Goal: Check status: Check status

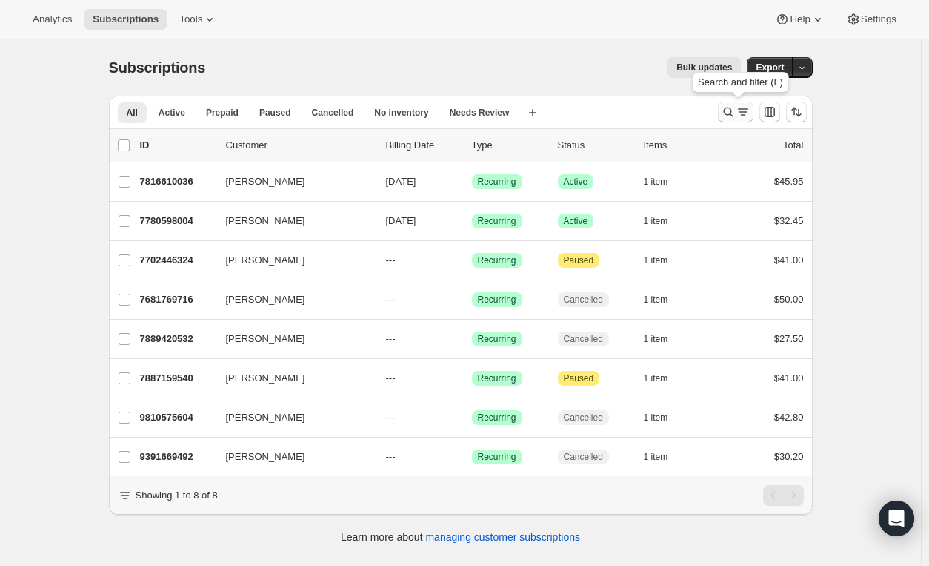
click at [732, 107] on icon "Search and filter results" at bounding box center [728, 112] width 15 height 15
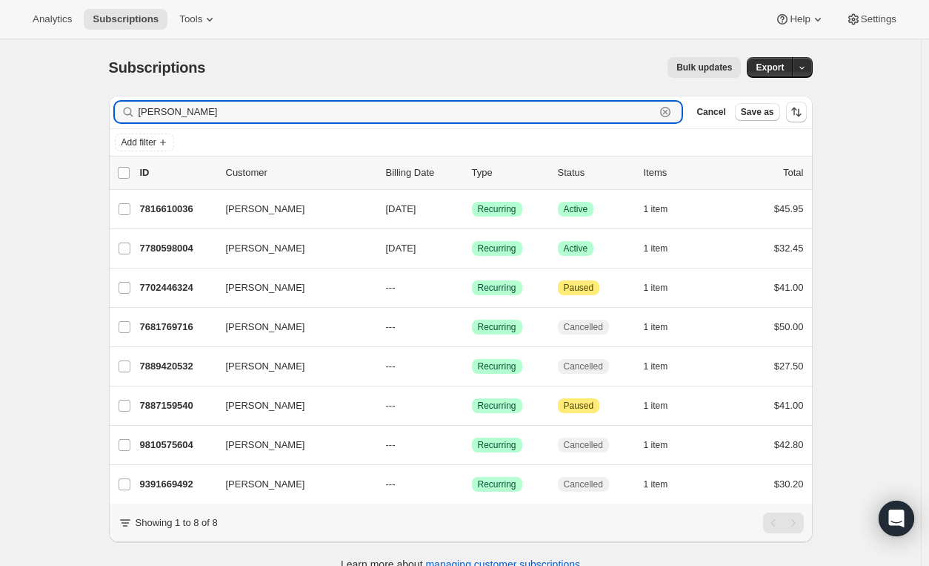
click at [673, 113] on icon "button" at bounding box center [665, 112] width 15 height 15
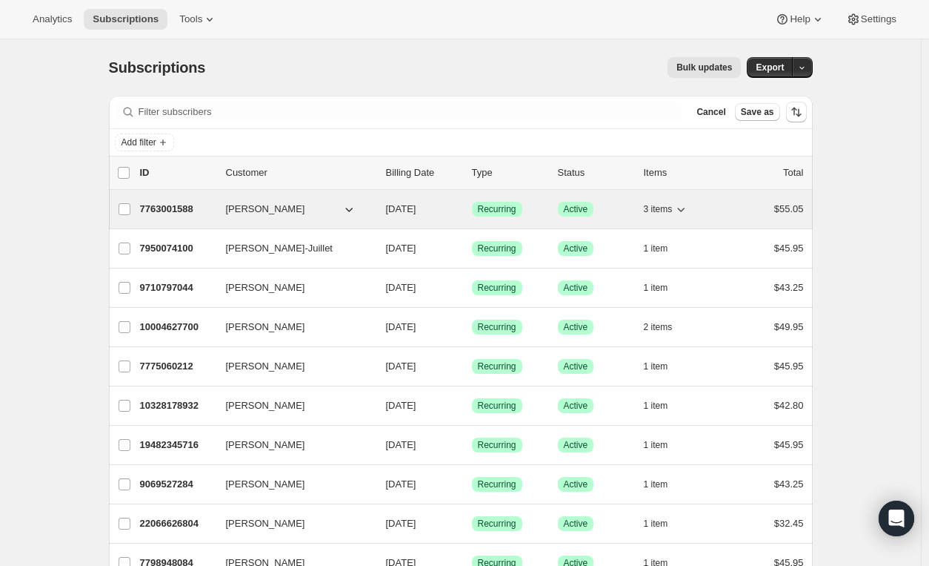
click at [723, 207] on div "7763001588 [PERSON_NAME] [DATE] Success Recurring Success Active 3 items $55.05" at bounding box center [472, 209] width 664 height 21
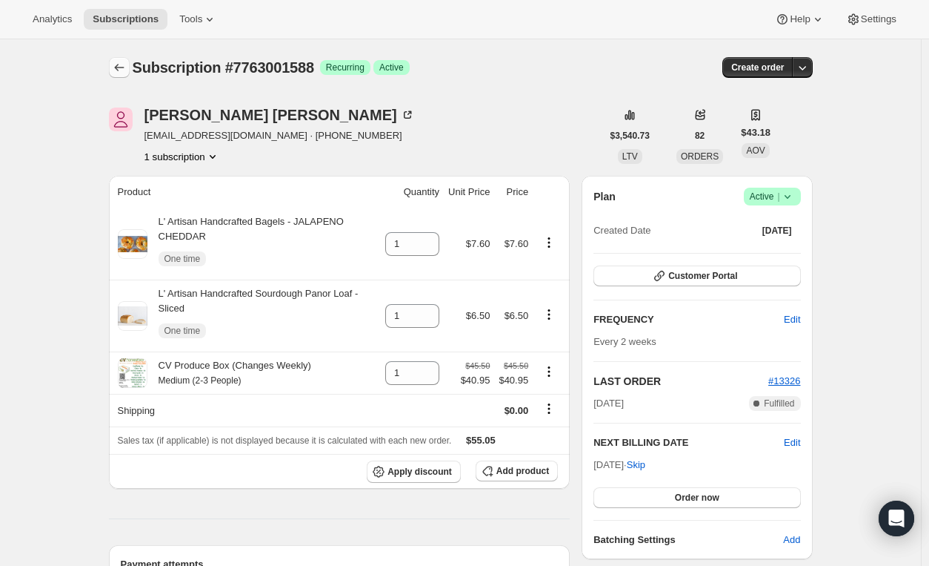
click at [118, 67] on icon "Subscriptions" at bounding box center [119, 67] width 15 height 15
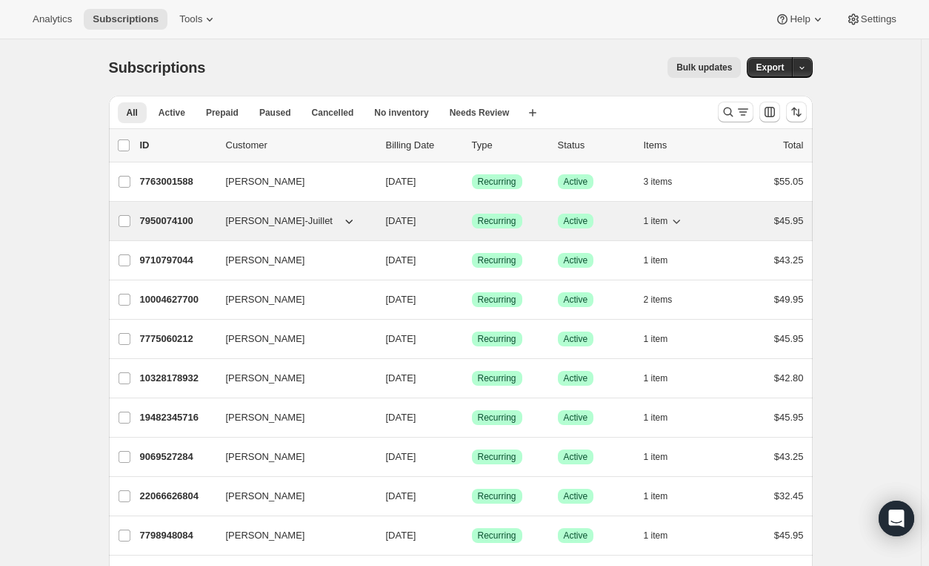
click at [712, 218] on div "1 item" at bounding box center [681, 221] width 74 height 21
